Goal: Task Accomplishment & Management: Use online tool/utility

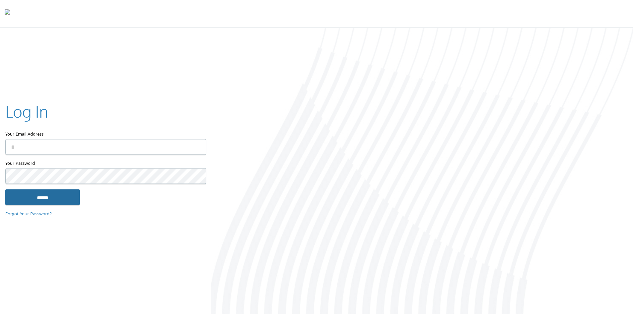
type input "**********"
click at [64, 197] on input "******" at bounding box center [42, 197] width 74 height 16
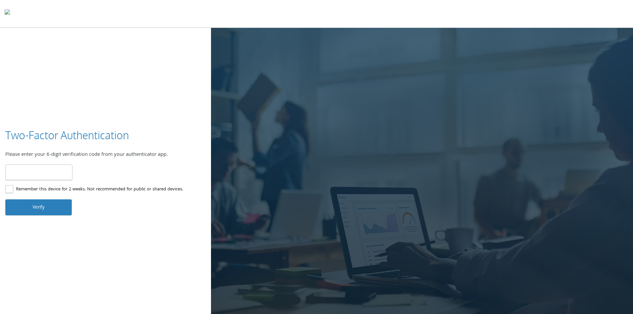
click at [37, 173] on input "number" at bounding box center [38, 172] width 67 height 16
type input "******"
